Goal: Navigation & Orientation: Find specific page/section

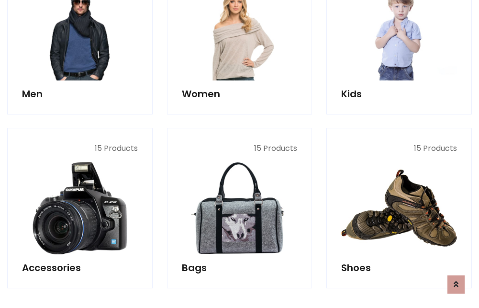
scroll to position [320, 0]
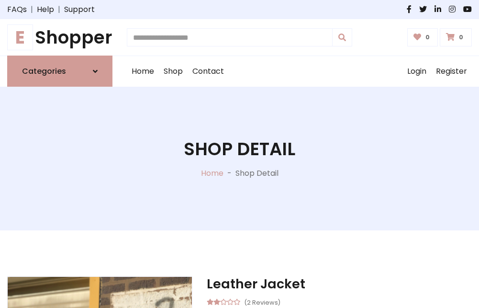
click at [60, 37] on h1 "E Shopper" at bounding box center [59, 37] width 105 height 21
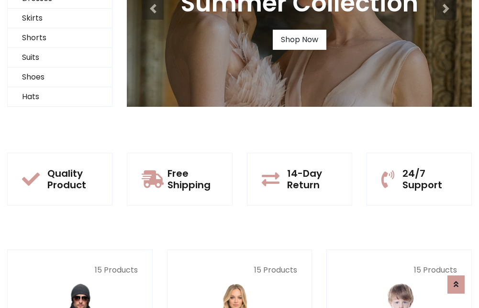
scroll to position [92, 0]
